Goal: Obtain resource: Download file/media

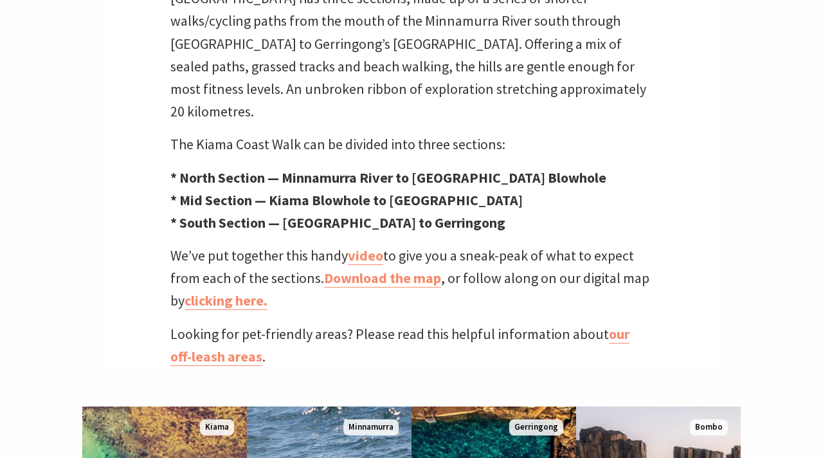
scroll to position [439, 0]
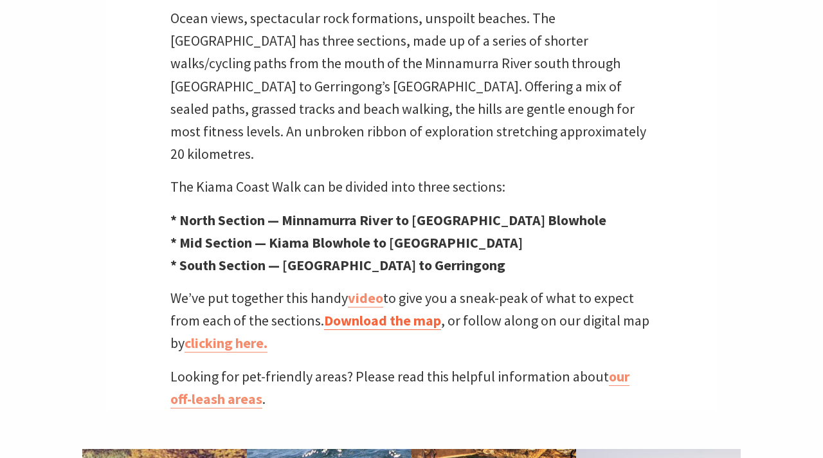
click at [362, 311] on link "Download the map" at bounding box center [382, 320] width 117 height 19
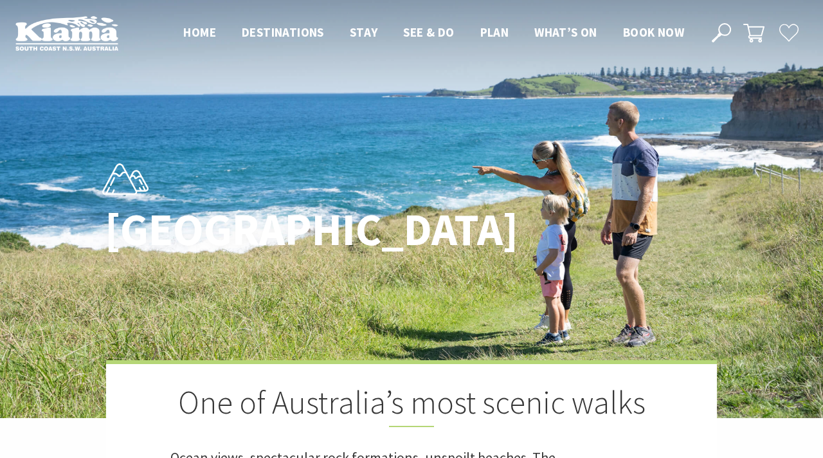
scroll to position [368, 820]
